Goal: Register for event/course

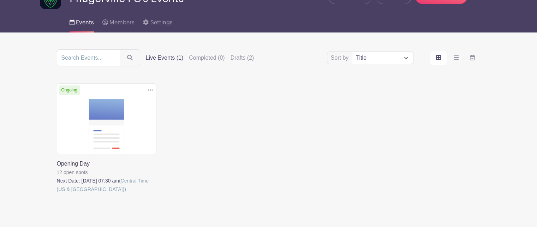
scroll to position [57, 0]
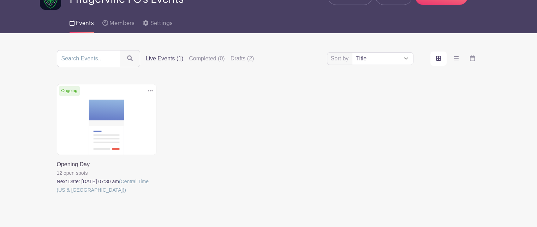
click at [57, 194] on link at bounding box center [57, 194] width 0 height 0
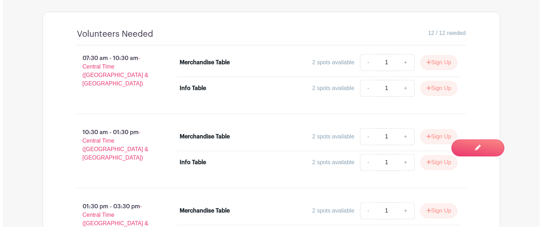
scroll to position [492, 0]
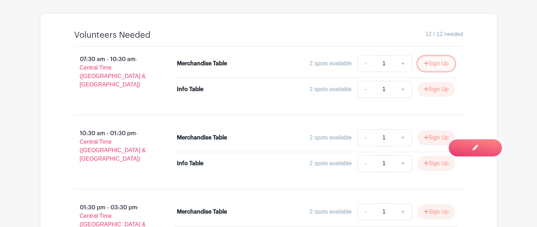
click at [431, 62] on button "Sign Up" at bounding box center [435, 63] width 37 height 15
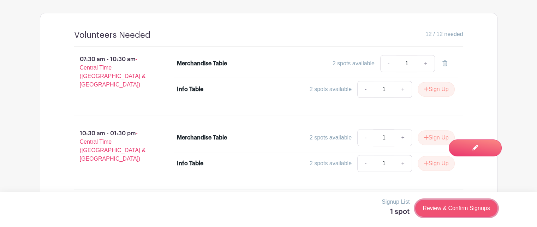
click at [447, 207] on link "Review & Confirm Signups" at bounding box center [456, 208] width 82 height 17
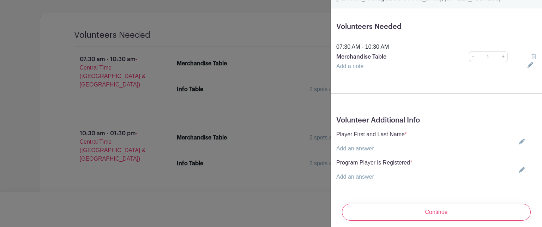
scroll to position [55, 0]
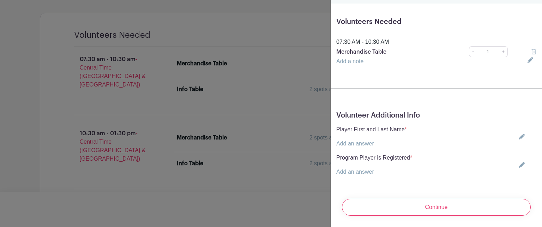
click at [395, 141] on p "Add an answer" at bounding box center [371, 143] width 71 height 8
click at [344, 140] on link "Add an answer" at bounding box center [355, 143] width 38 height 6
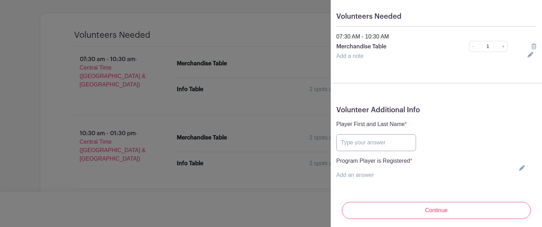
click at [344, 138] on input "text" at bounding box center [376, 142] width 80 height 17
type input "asfsdf"
click at [356, 175] on link "Add an answer" at bounding box center [355, 175] width 38 height 6
click at [338, 185] on input "Academy" at bounding box center [339, 184] width 6 height 6
radio input "true"
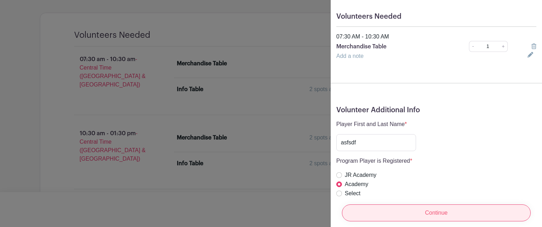
click at [415, 209] on input "Continue" at bounding box center [436, 212] width 189 height 17
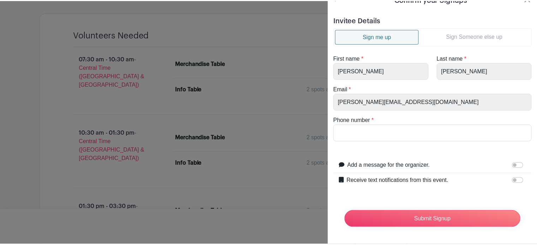
scroll to position [0, 0]
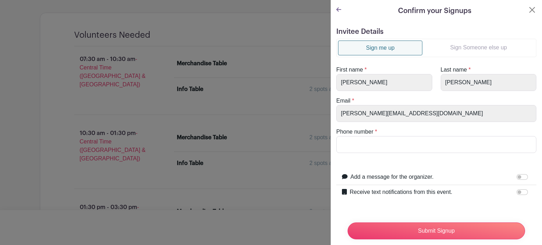
click at [526, 5] on turbo-frame "Confirm your Signups Invitee Details Sign me up Sign Someone else up First name…" at bounding box center [436, 128] width 211 height 257
click at [528, 9] on button "Close" at bounding box center [532, 10] width 8 height 8
